Goal: Transaction & Acquisition: Subscribe to service/newsletter

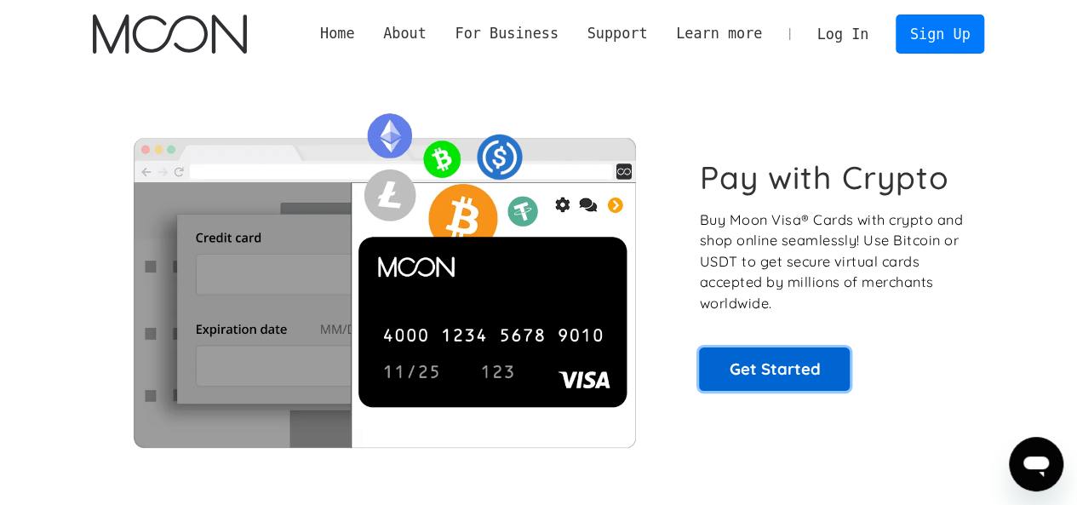
click at [778, 357] on link "Get Started" at bounding box center [774, 368] width 151 height 43
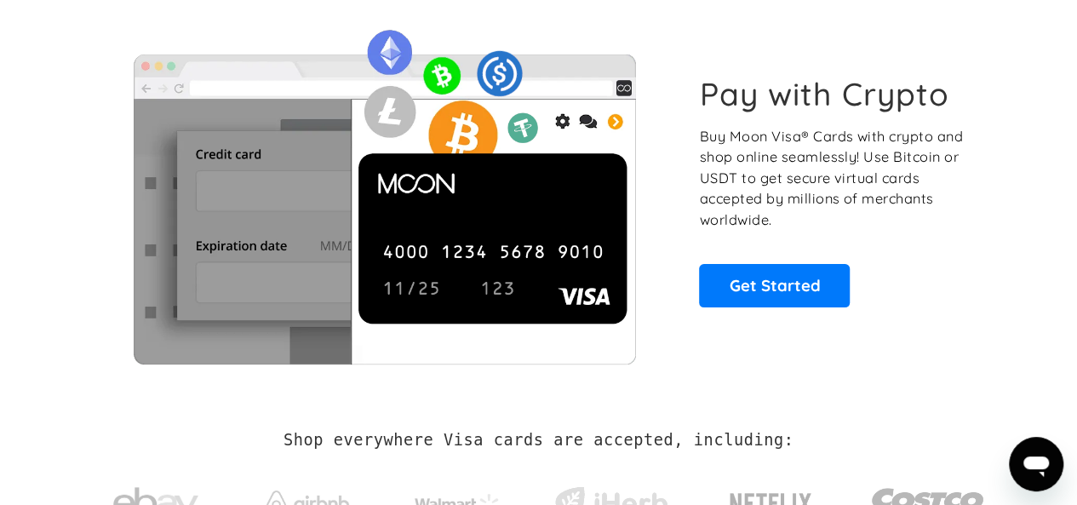
scroll to position [13, 0]
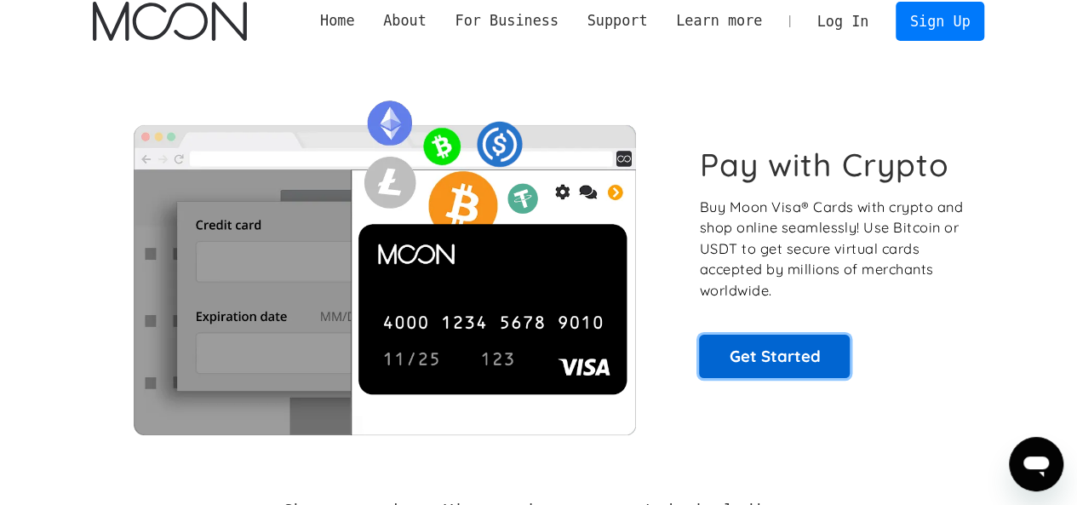
click at [759, 349] on link "Get Started" at bounding box center [774, 356] width 151 height 43
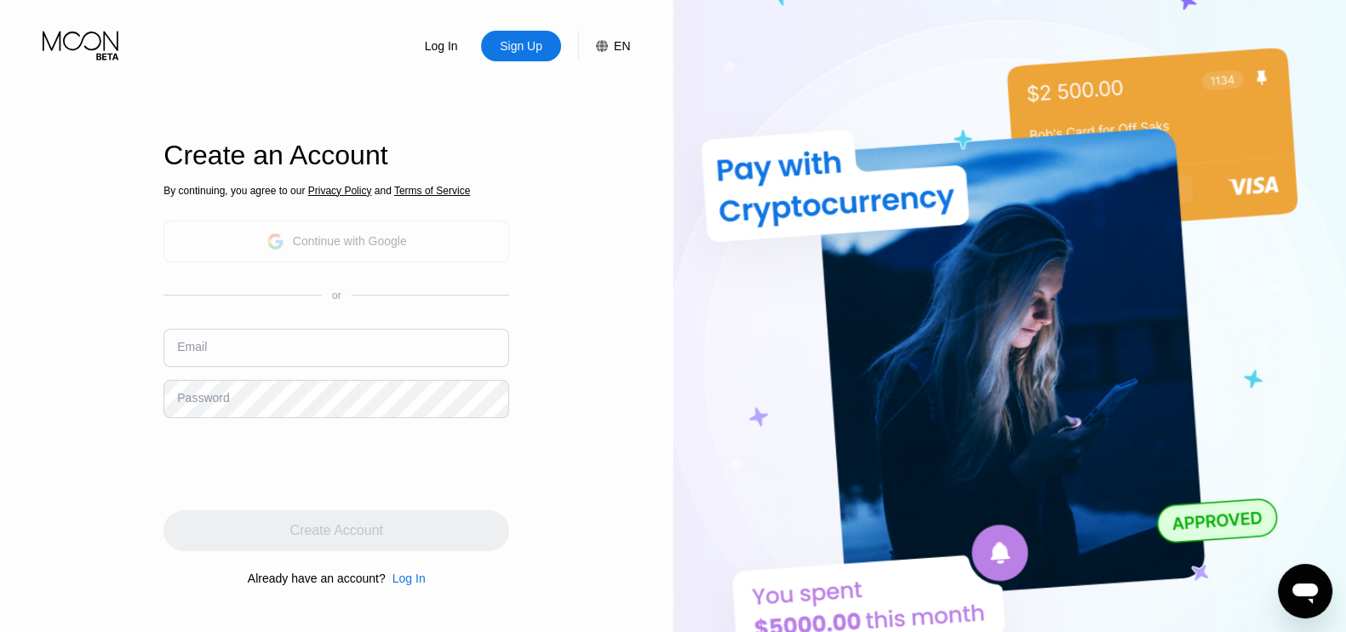
click at [314, 249] on div "Continue with Google" at bounding box center [336, 241] width 140 height 26
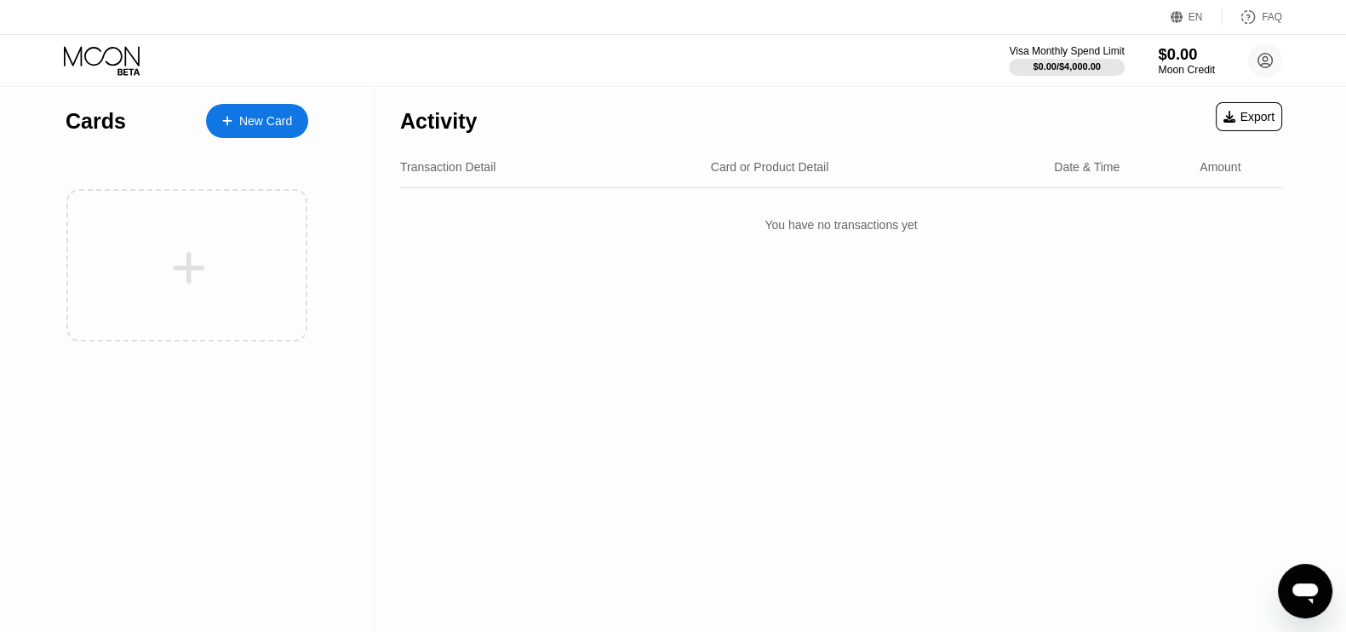
click at [1175, 53] on div "$0.00" at bounding box center [1186, 54] width 57 height 18
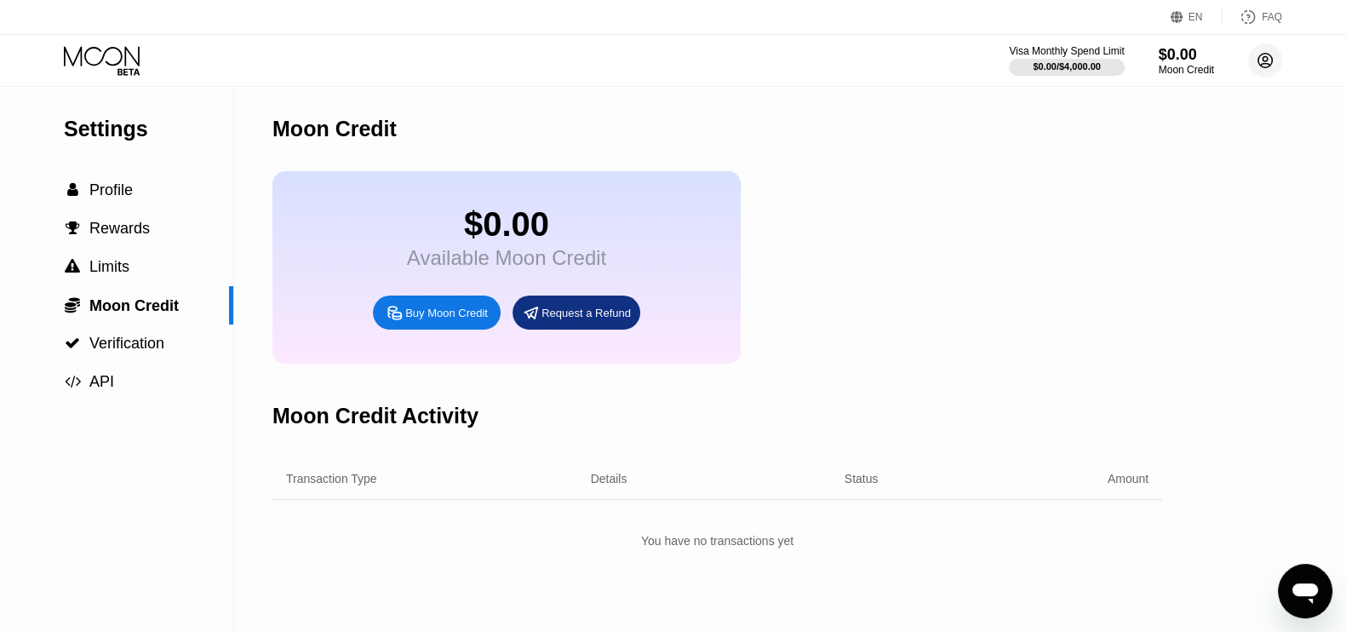
click at [1279, 58] on circle at bounding box center [1265, 60] width 34 height 34
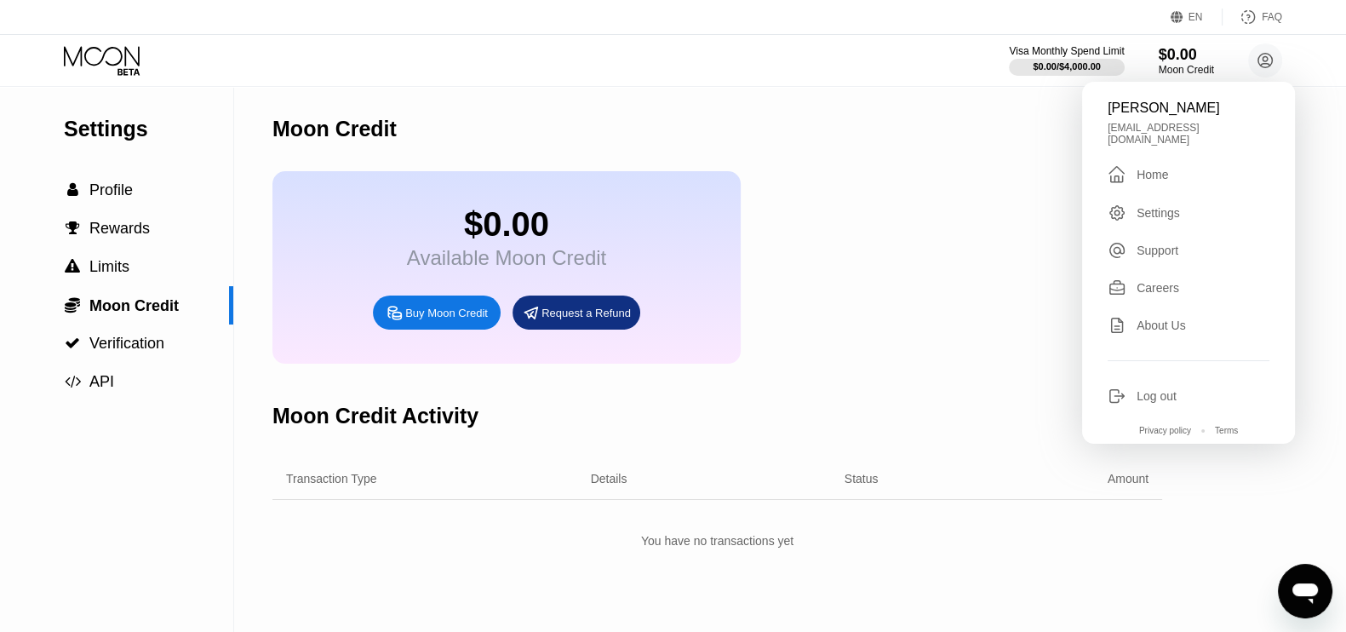
click at [1160, 209] on div "Settings" at bounding box center [1157, 213] width 43 height 14
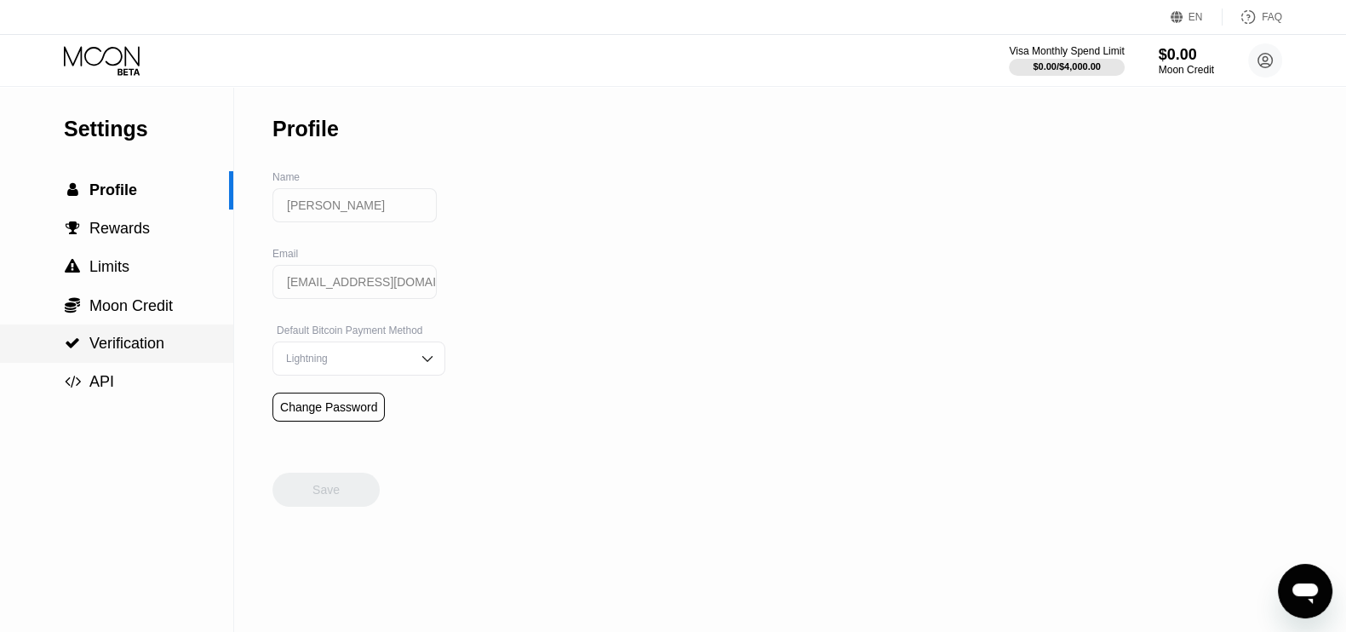
click at [123, 342] on span "Verification" at bounding box center [126, 343] width 75 height 17
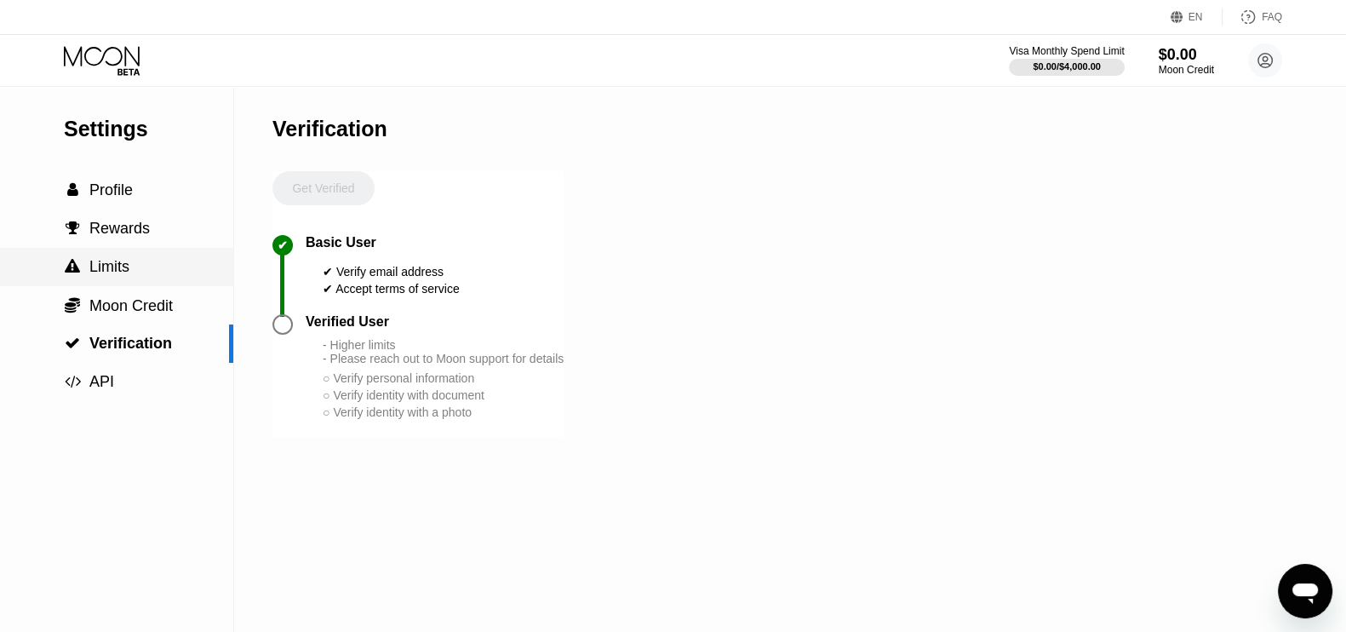
click at [119, 274] on span "Limits" at bounding box center [109, 266] width 40 height 17
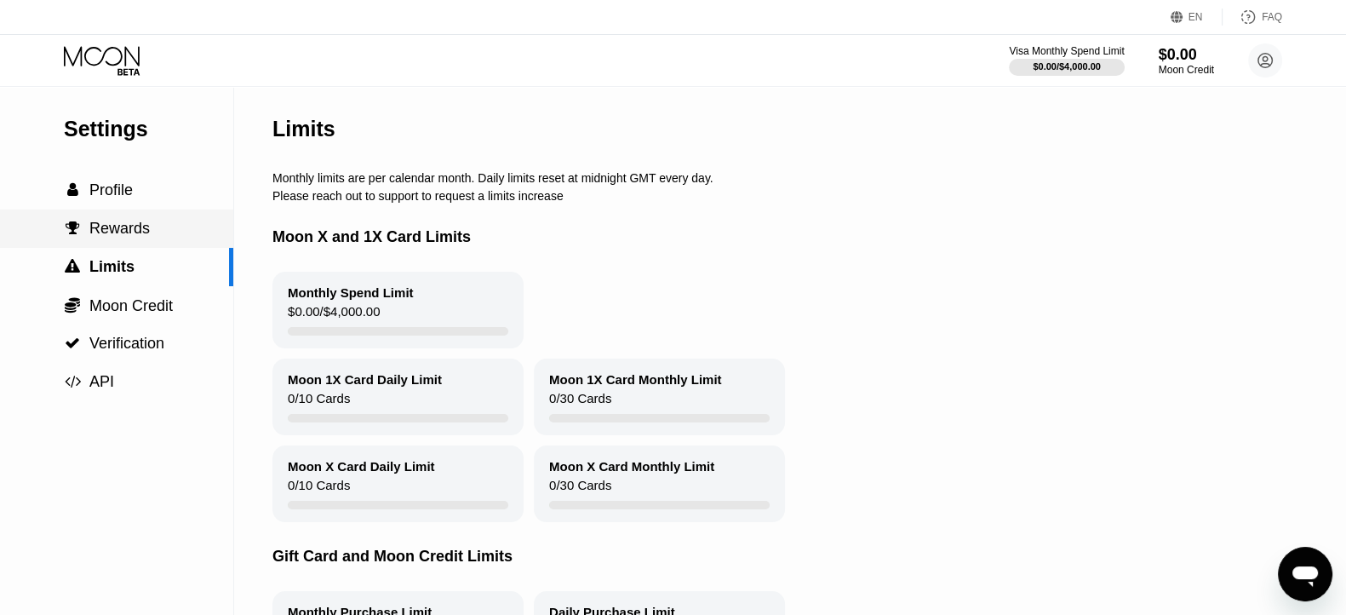
click at [126, 248] on div " Rewards" at bounding box center [116, 228] width 233 height 38
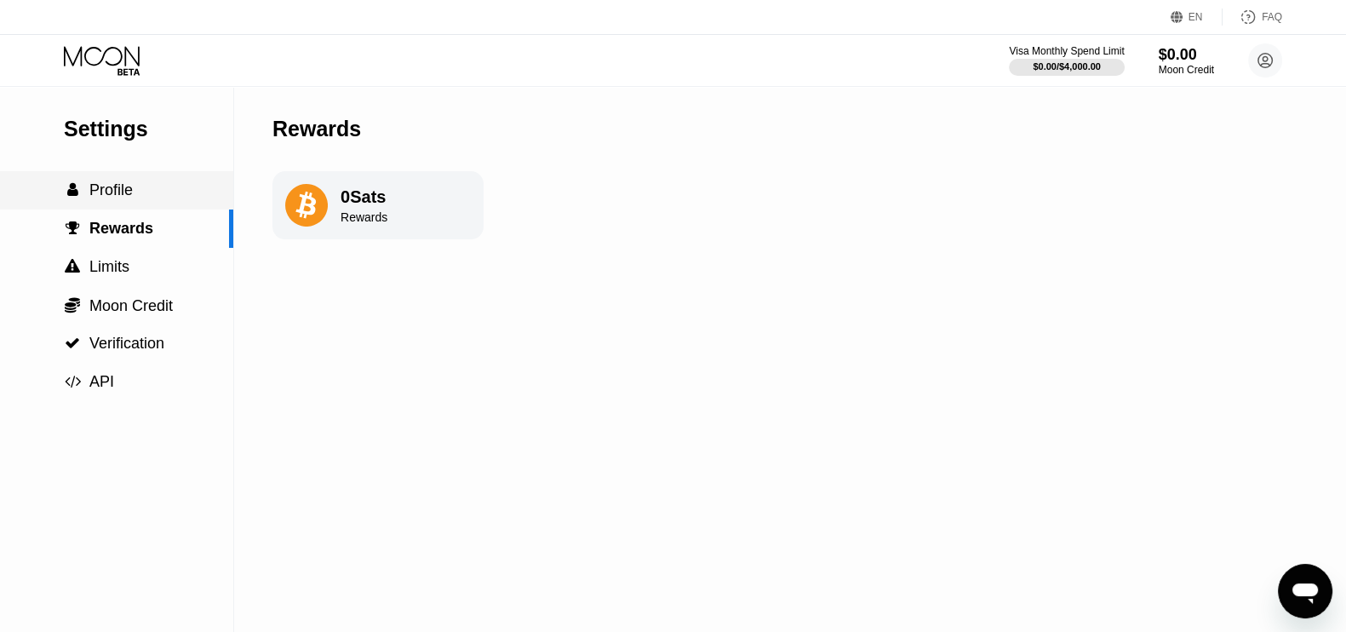
click at [140, 199] on div " Profile" at bounding box center [116, 190] width 233 height 18
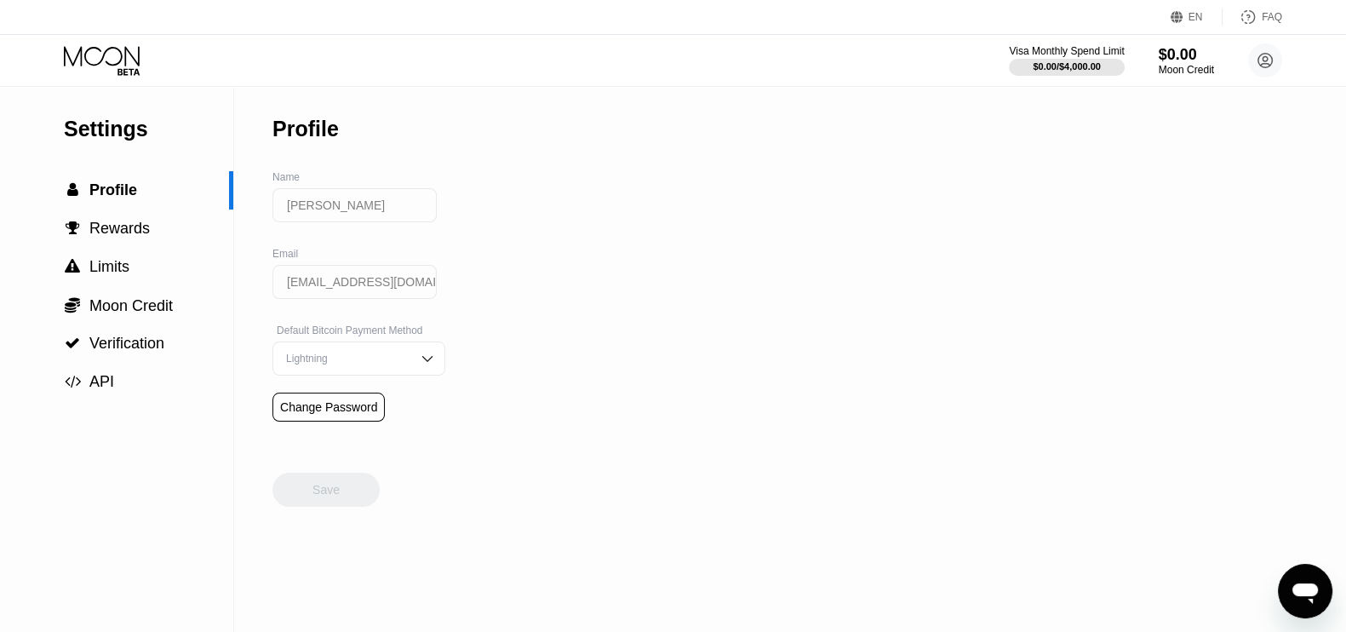
click at [311, 209] on input "محمد امین فقیه" at bounding box center [354, 205] width 164 height 34
drag, startPoint x: 324, startPoint y: 215, endPoint x: 414, endPoint y: 226, distance: 90.1
click at [414, 222] on input "محمد امین فقیه" at bounding box center [354, 205] width 164 height 34
click at [1261, 71] on circle at bounding box center [1265, 60] width 34 height 34
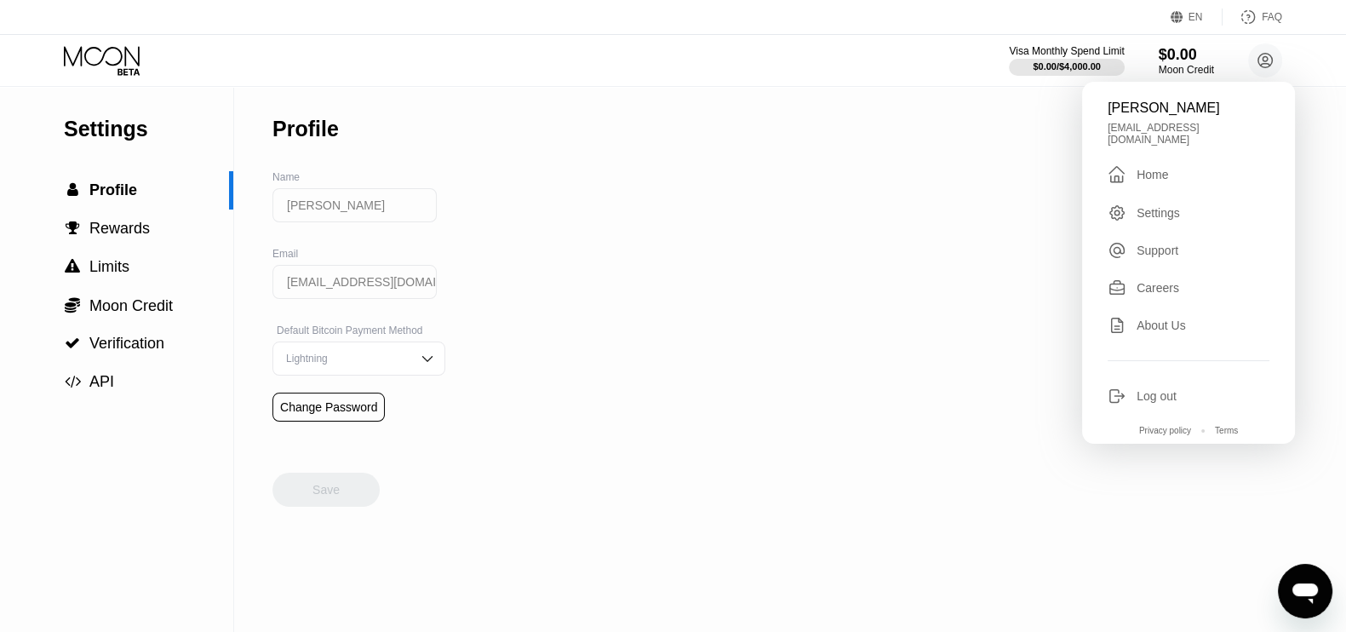
click at [1159, 389] on div "Log out" at bounding box center [1156, 396] width 40 height 14
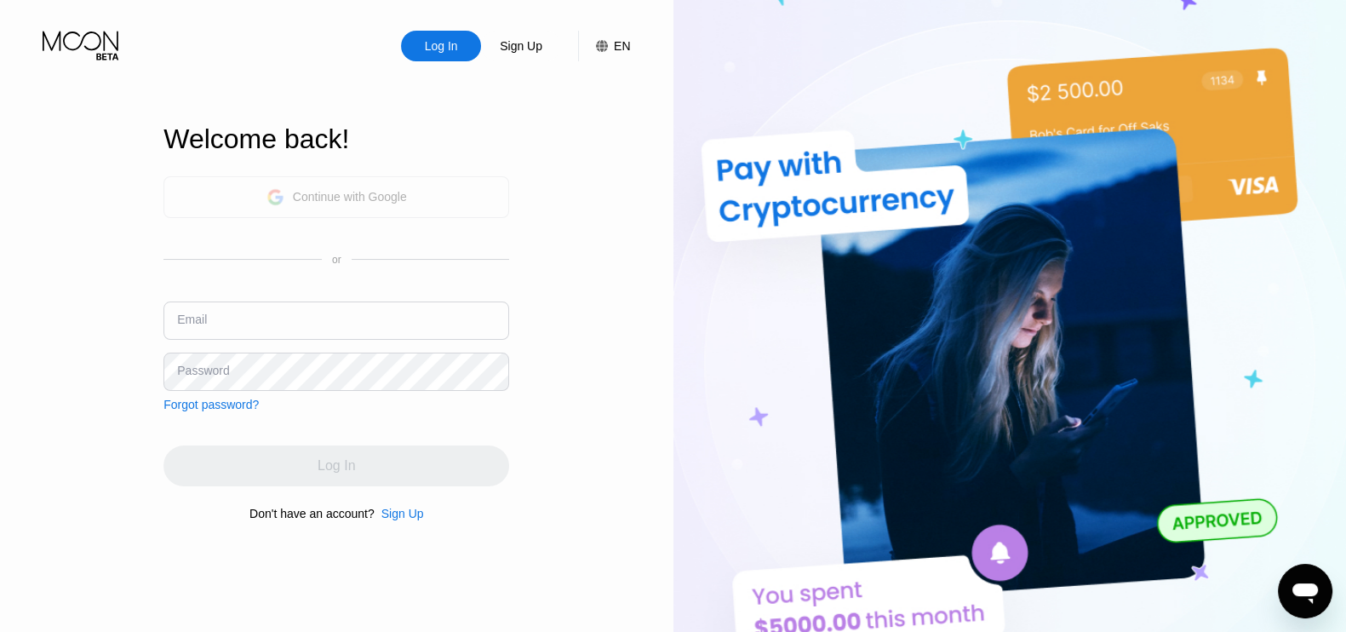
click at [331, 196] on div "Continue with Google" at bounding box center [350, 197] width 114 height 14
click at [525, 44] on div "Sign Up" at bounding box center [521, 45] width 46 height 17
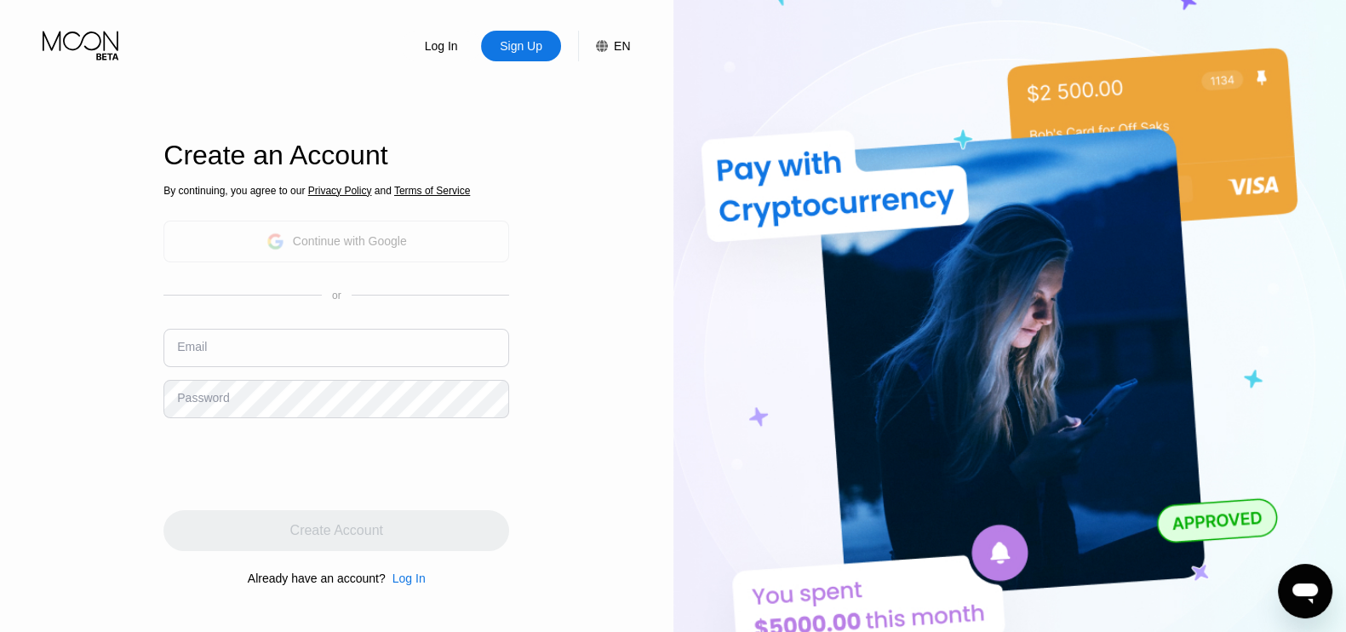
click at [330, 224] on div "Continue with Google" at bounding box center [336, 241] width 346 height 42
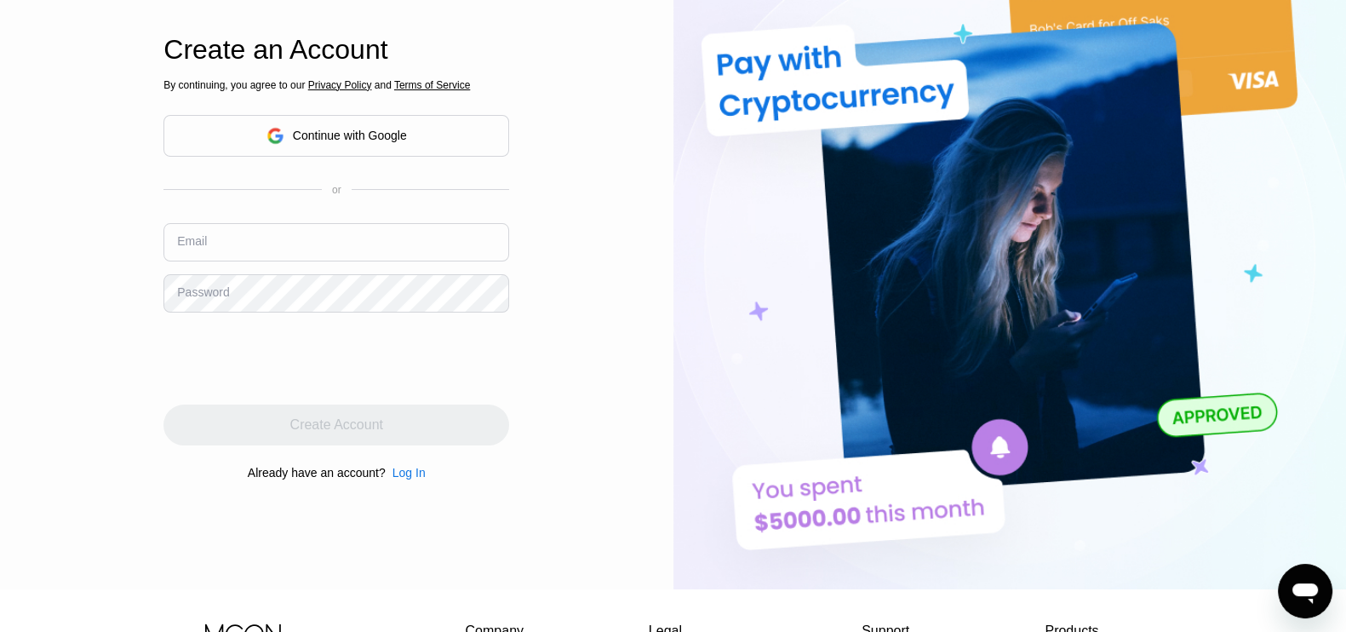
scroll to position [323, 0]
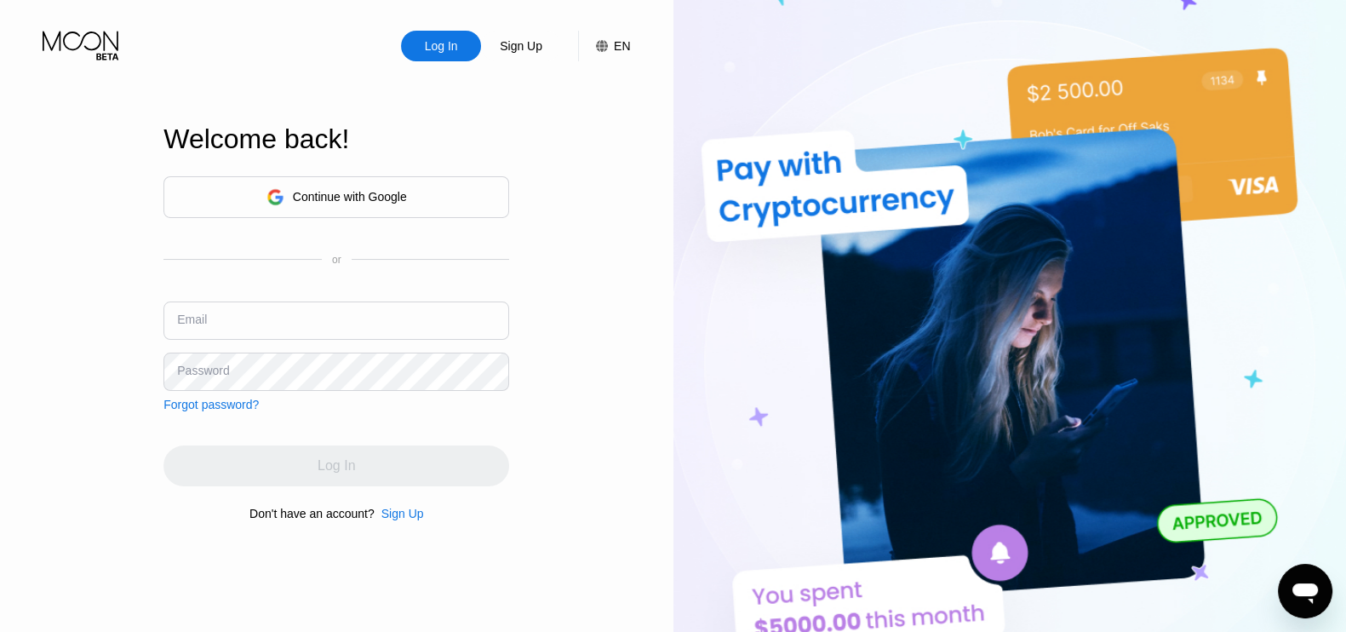
click at [530, 50] on div "Sign Up" at bounding box center [521, 45] width 46 height 17
